Goal: Task Accomplishment & Management: Manage account settings

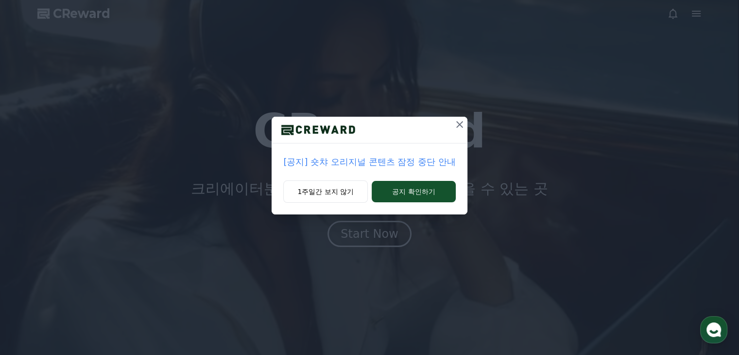
click at [461, 131] on button at bounding box center [460, 125] width 16 height 16
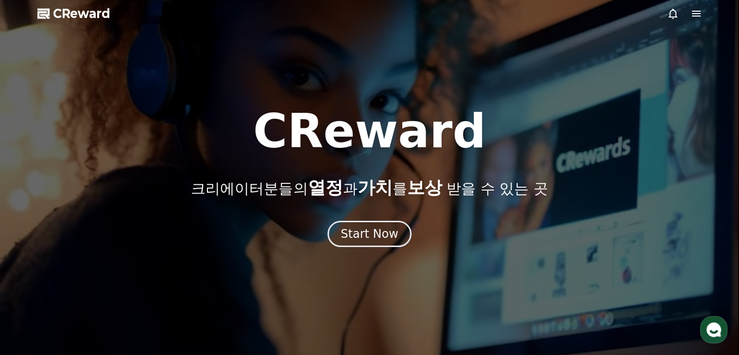
click at [701, 15] on icon at bounding box center [696, 14] width 12 height 12
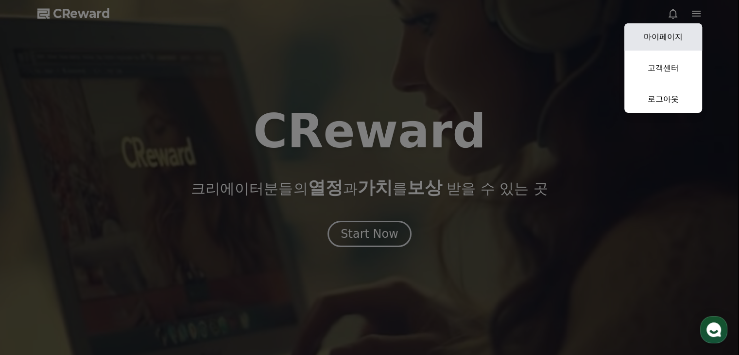
click at [681, 42] on link "마이페이지" at bounding box center [663, 36] width 78 height 27
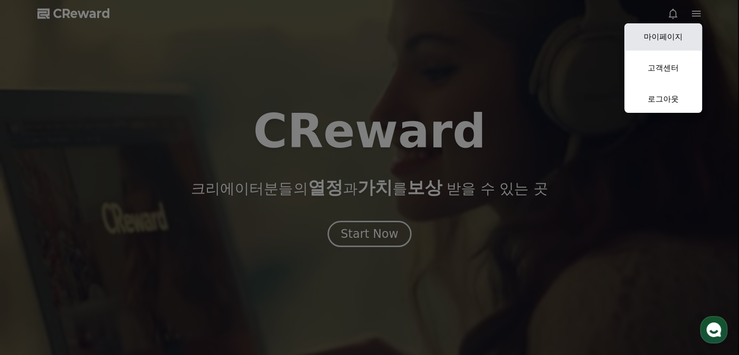
select select "**********"
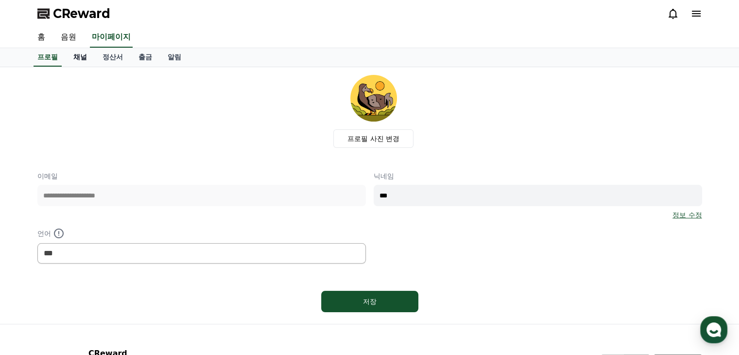
click at [84, 57] on link "채널" at bounding box center [80, 57] width 29 height 18
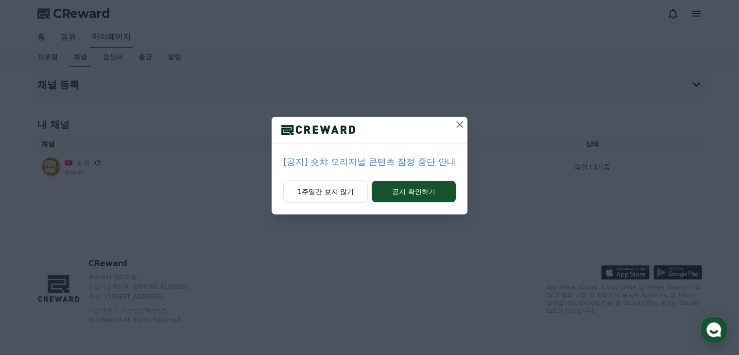
click at [466, 123] on button at bounding box center [460, 125] width 16 height 16
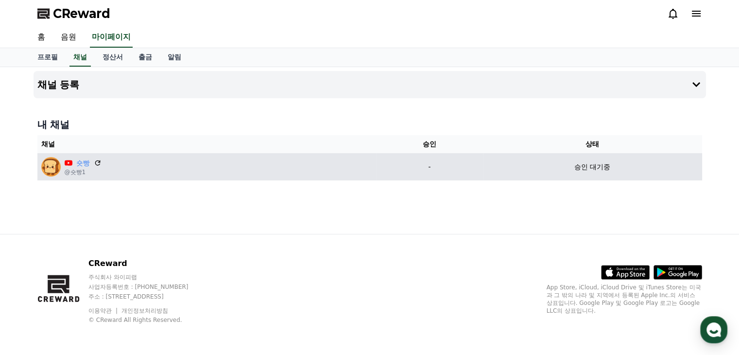
click at [596, 175] on td "승인 대기중" at bounding box center [592, 166] width 219 height 27
click at [97, 161] on icon at bounding box center [97, 162] width 9 height 9
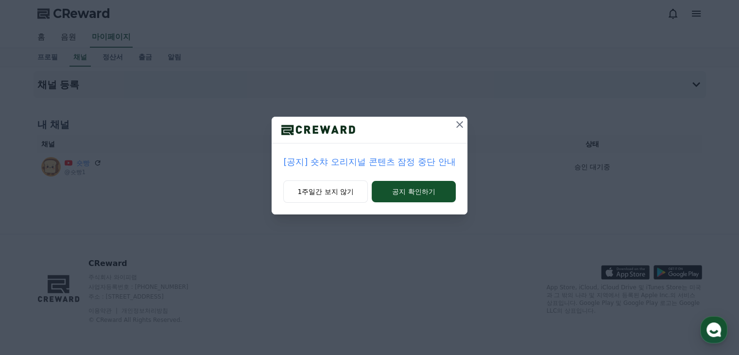
click at [457, 127] on icon at bounding box center [460, 125] width 12 height 12
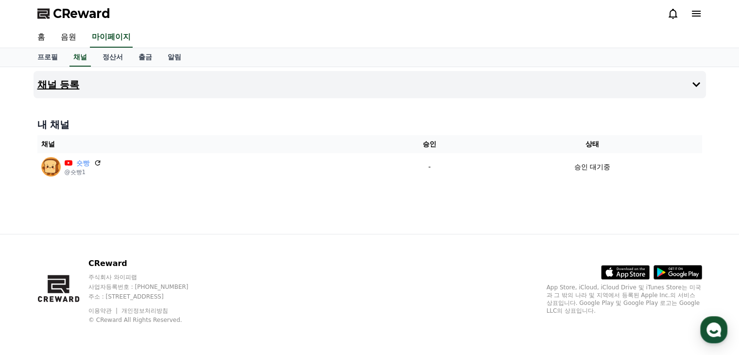
click at [696, 82] on icon at bounding box center [696, 85] width 12 height 12
